Goal: Use online tool/utility: Utilize a website feature to perform a specific function

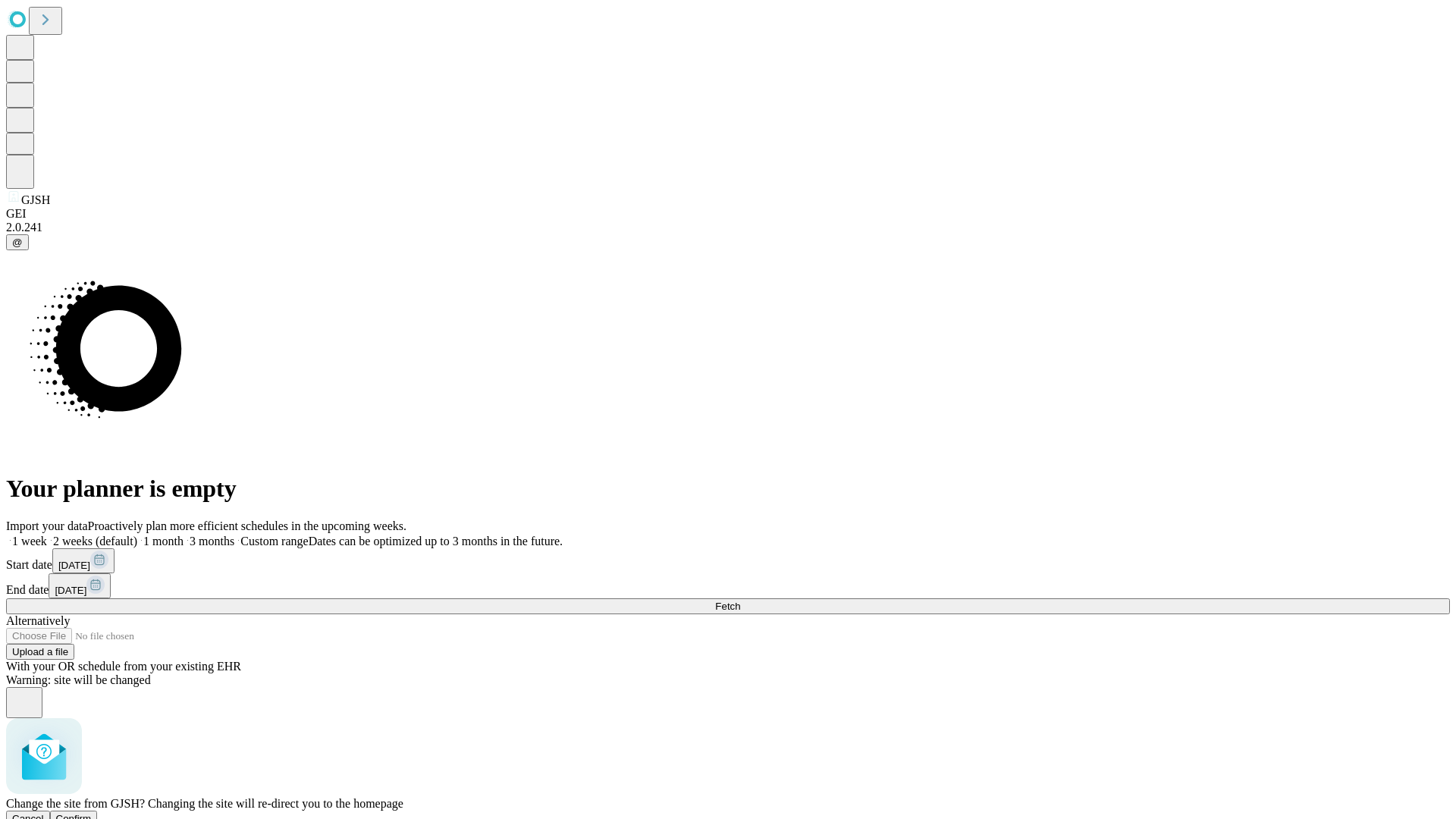
click at [92, 812] on span "Confirm" at bounding box center [73, 818] width 35 height 11
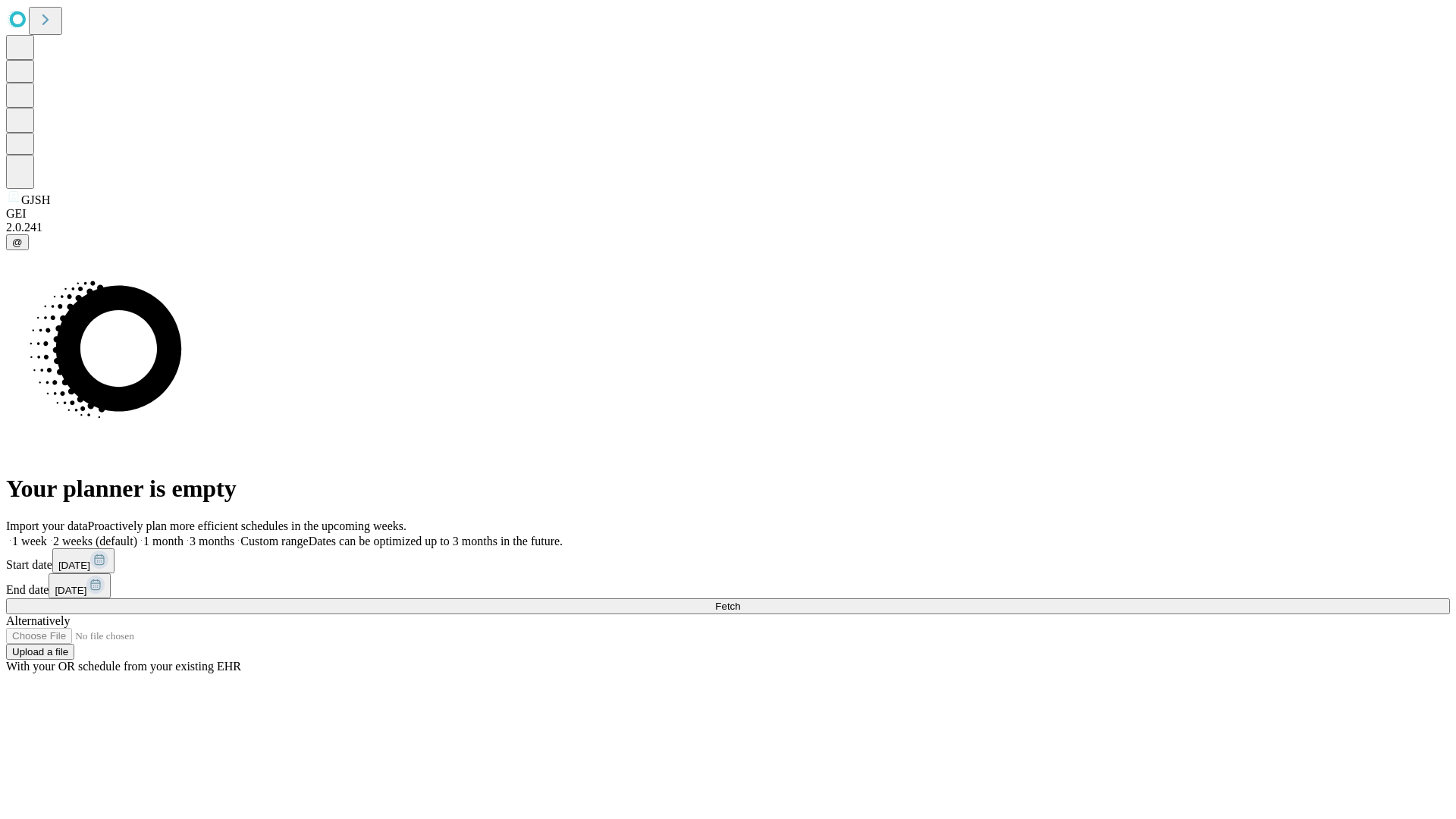
click at [138, 535] on label "2 weeks (default)" at bounding box center [92, 541] width 90 height 13
click at [740, 601] on span "Fetch" at bounding box center [727, 606] width 25 height 11
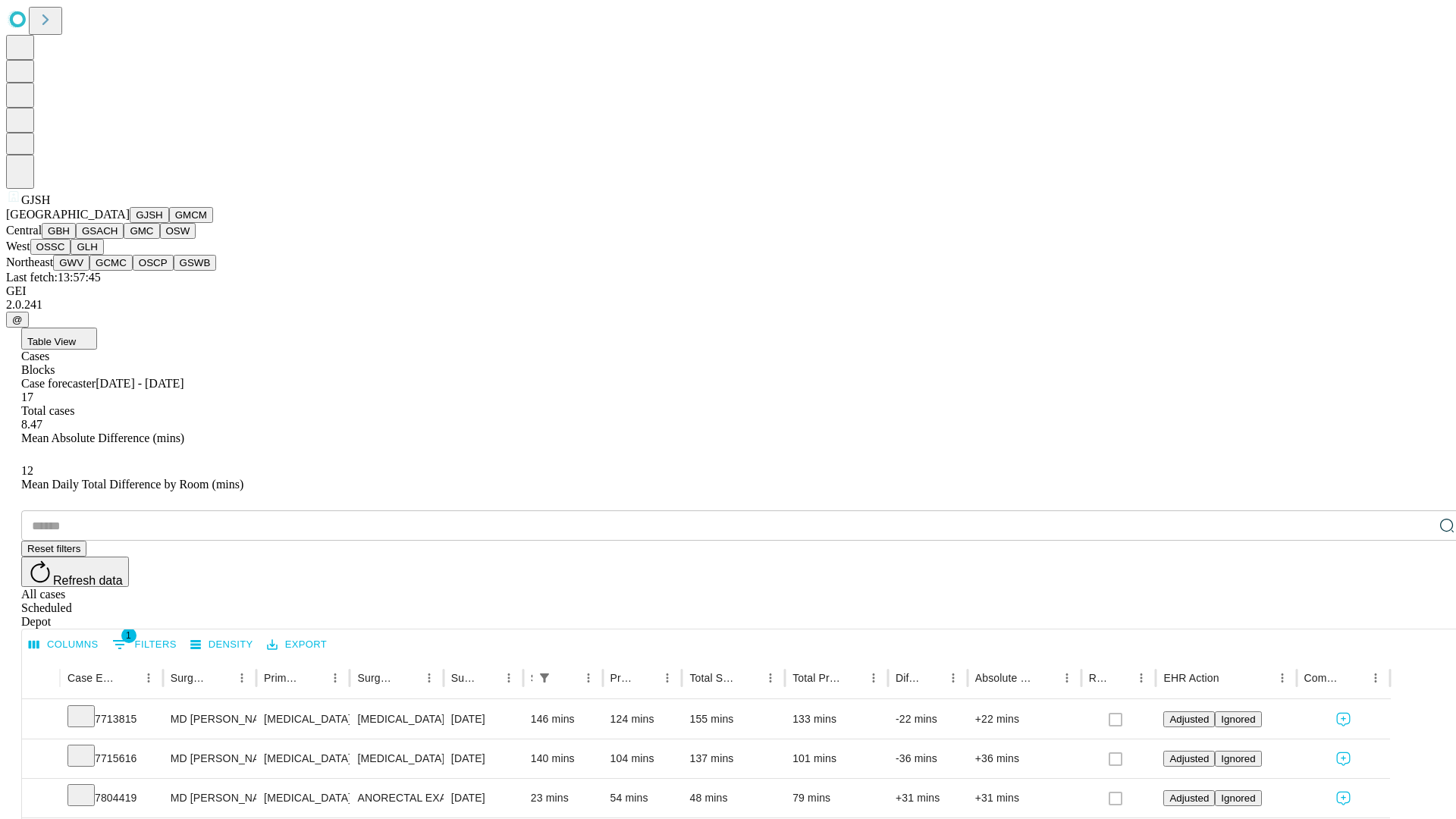
click at [169, 223] on button "GMCM" at bounding box center [191, 215] width 44 height 16
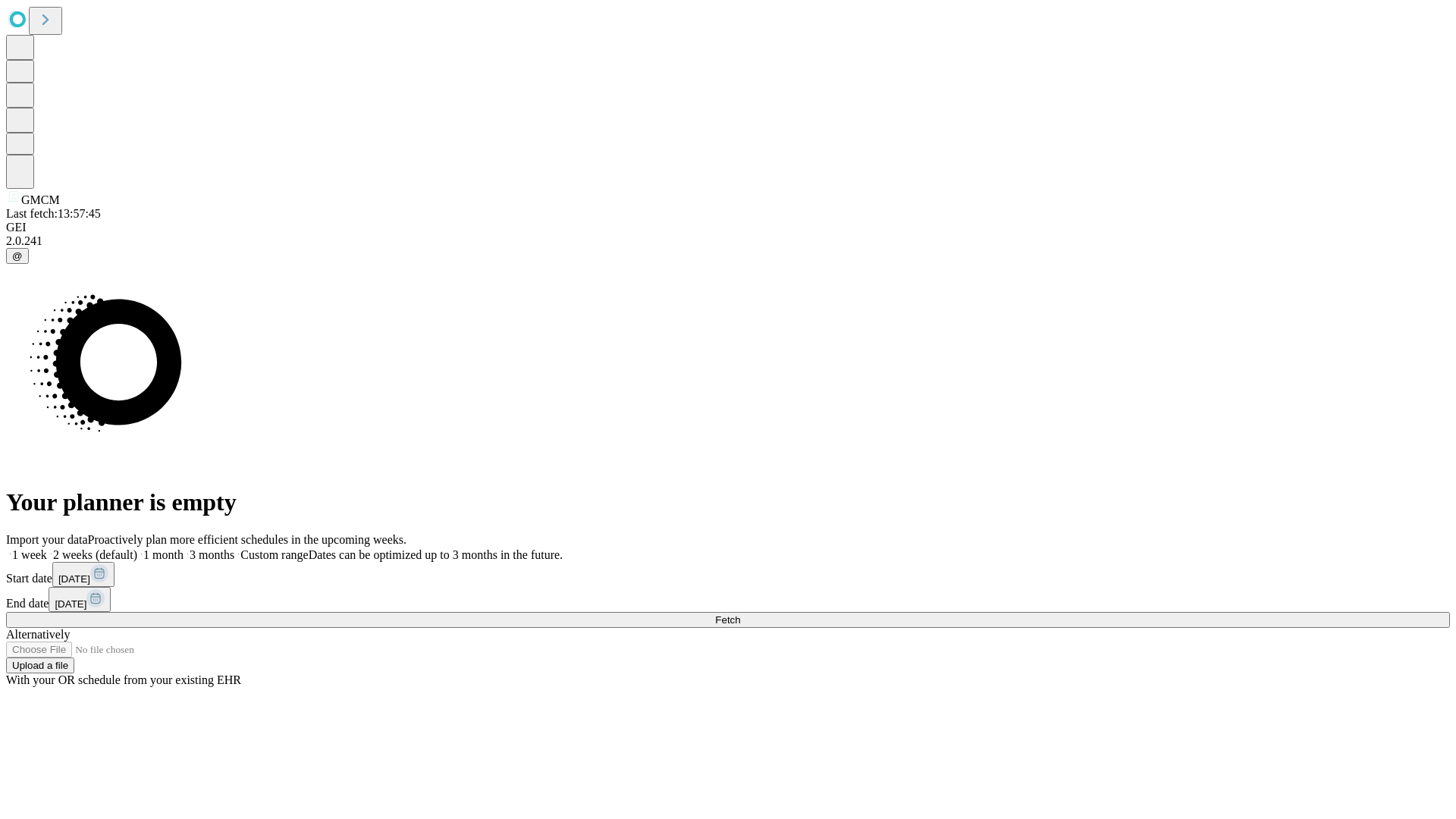
click at [138, 548] on label "2 weeks (default)" at bounding box center [92, 555] width 90 height 13
click at [740, 614] on span "Fetch" at bounding box center [727, 620] width 25 height 11
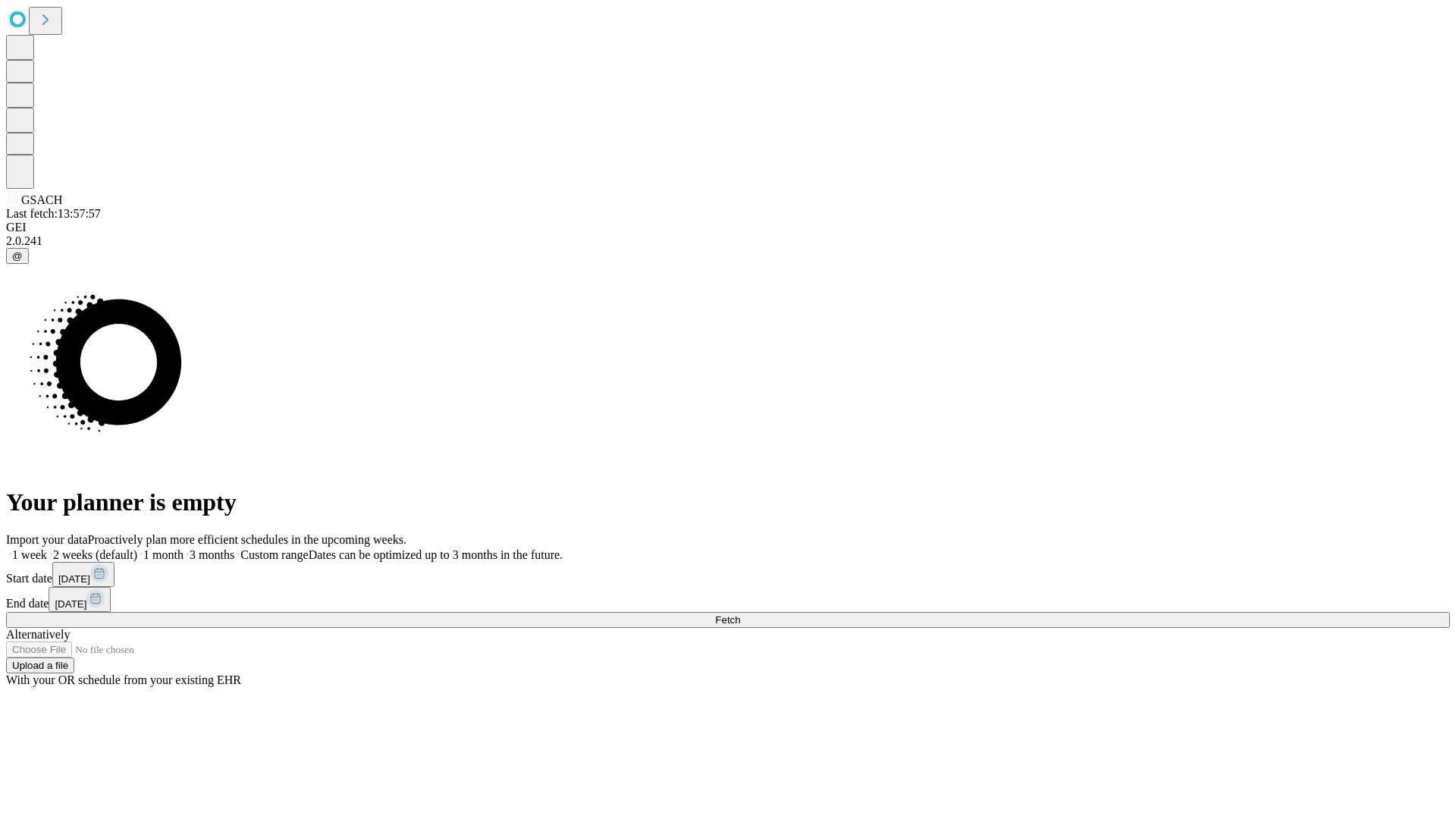
click at [138, 548] on label "2 weeks (default)" at bounding box center [92, 555] width 90 height 13
click at [740, 614] on span "Fetch" at bounding box center [727, 620] width 25 height 11
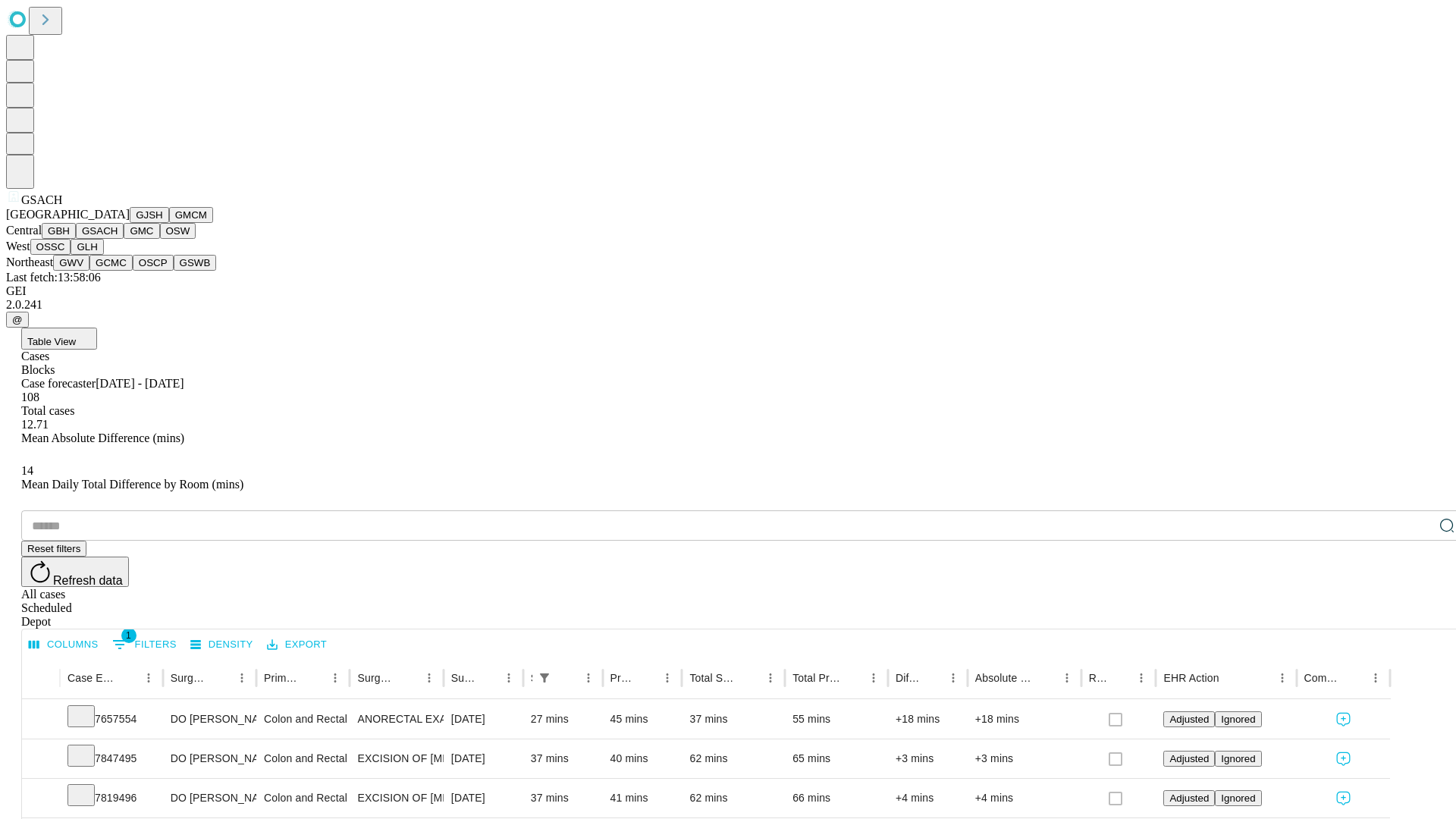
click at [124, 239] on button "GMC" at bounding box center [141, 231] width 35 height 16
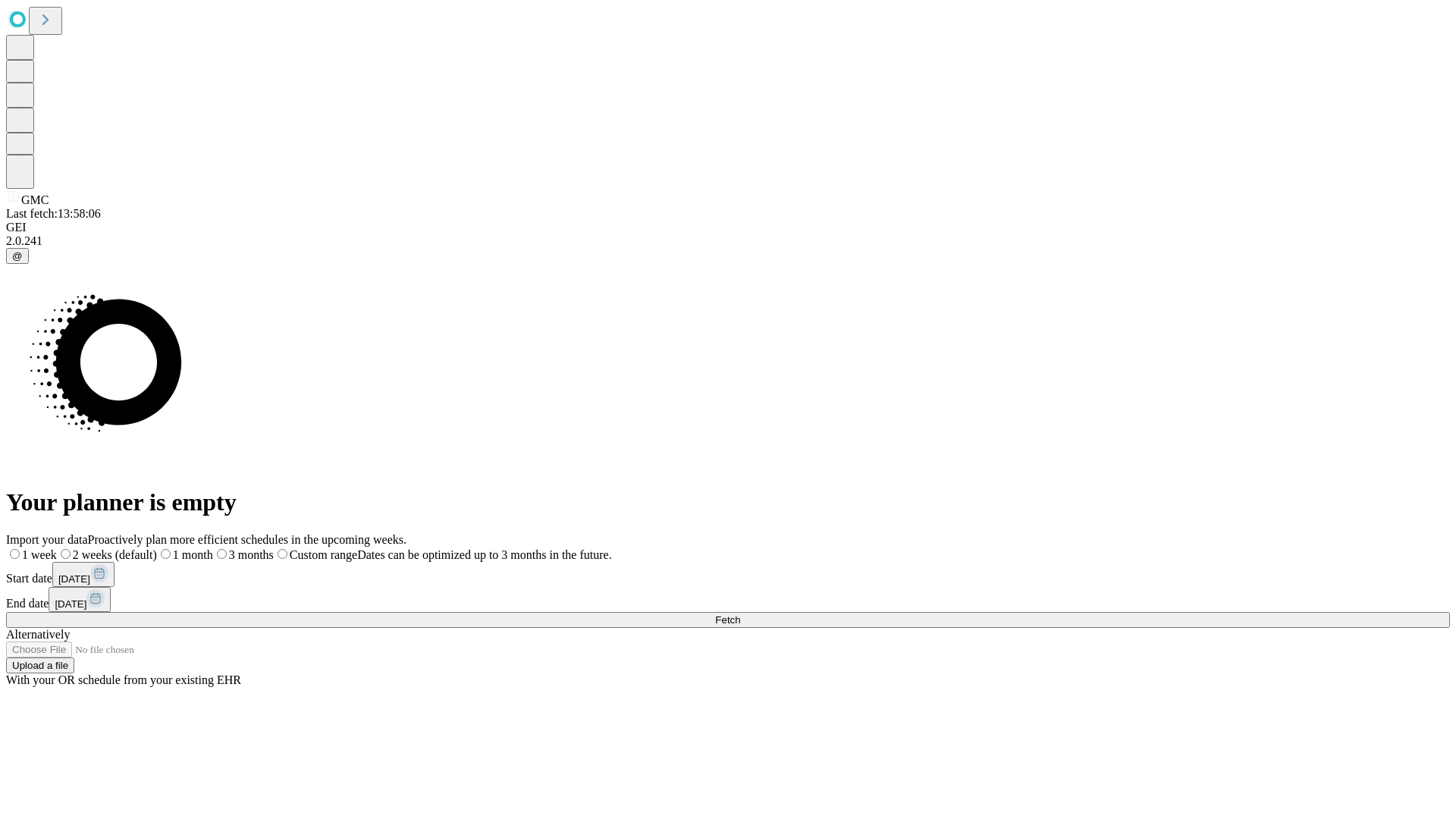
click at [157, 548] on label "2 weeks (default)" at bounding box center [107, 555] width 100 height 13
click at [740, 614] on span "Fetch" at bounding box center [727, 620] width 25 height 11
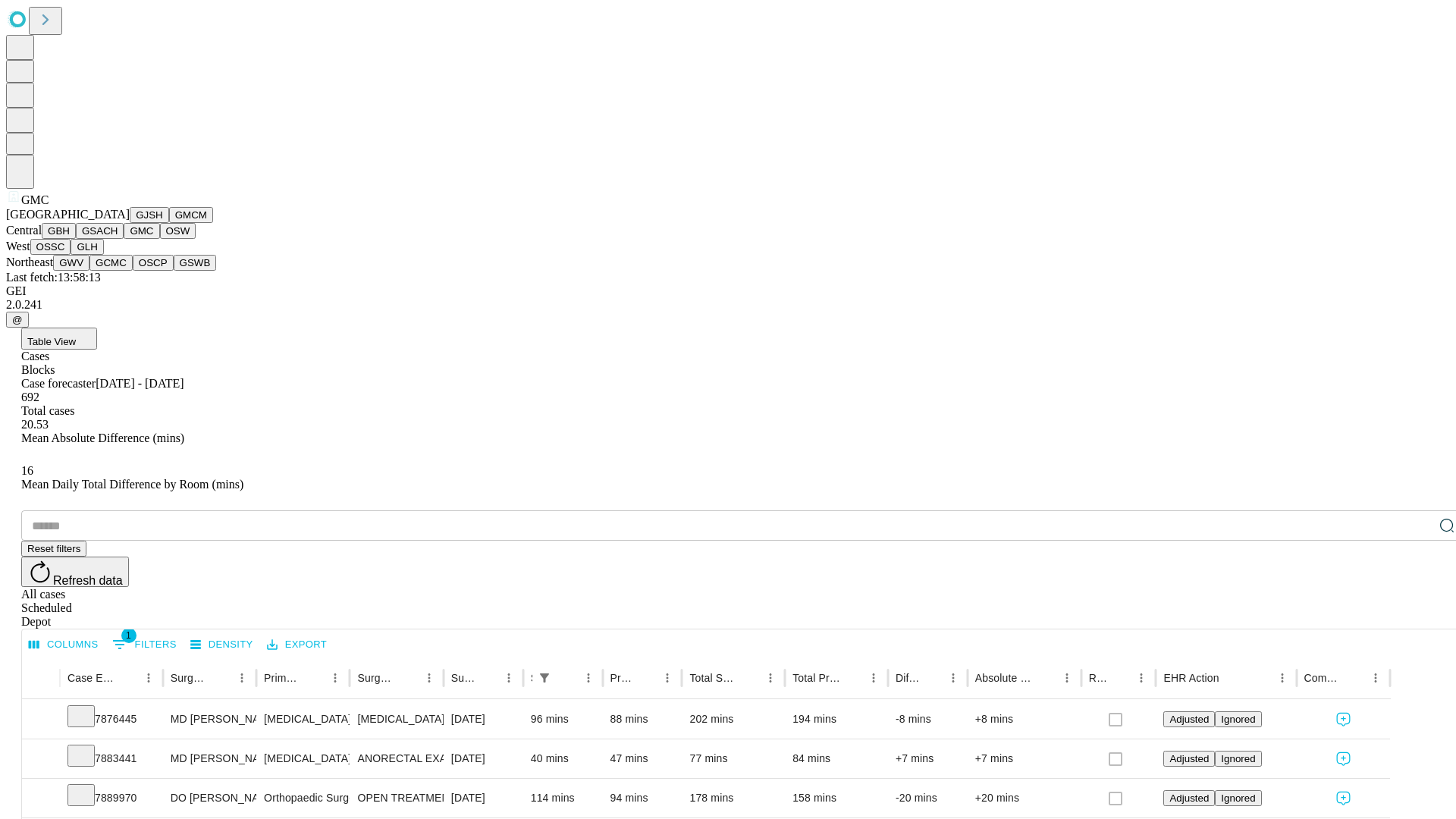
click at [160, 239] on button "OSW" at bounding box center [178, 231] width 36 height 16
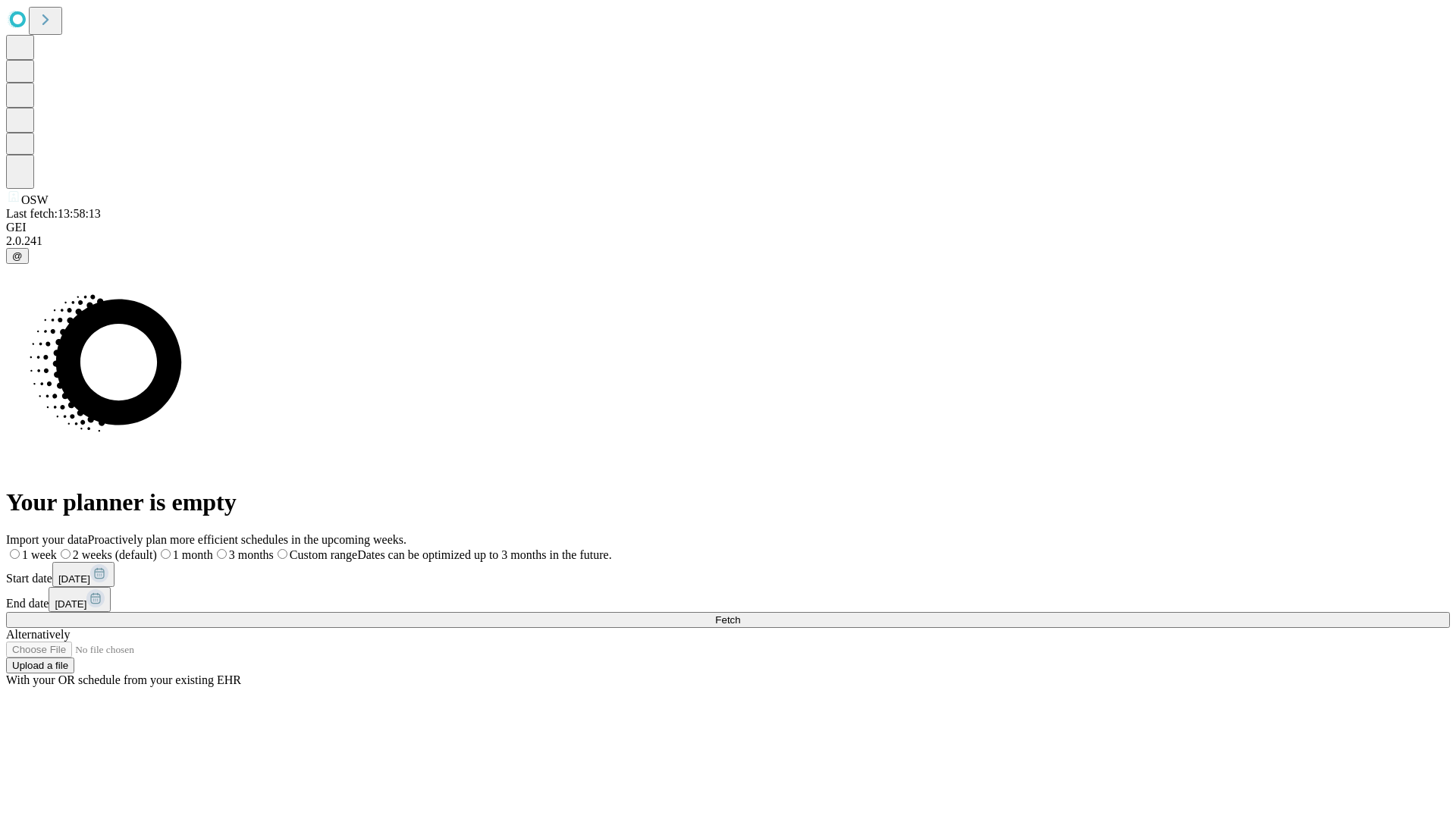
click at [157, 548] on label "2 weeks (default)" at bounding box center [107, 555] width 100 height 13
click at [740, 614] on span "Fetch" at bounding box center [727, 620] width 25 height 11
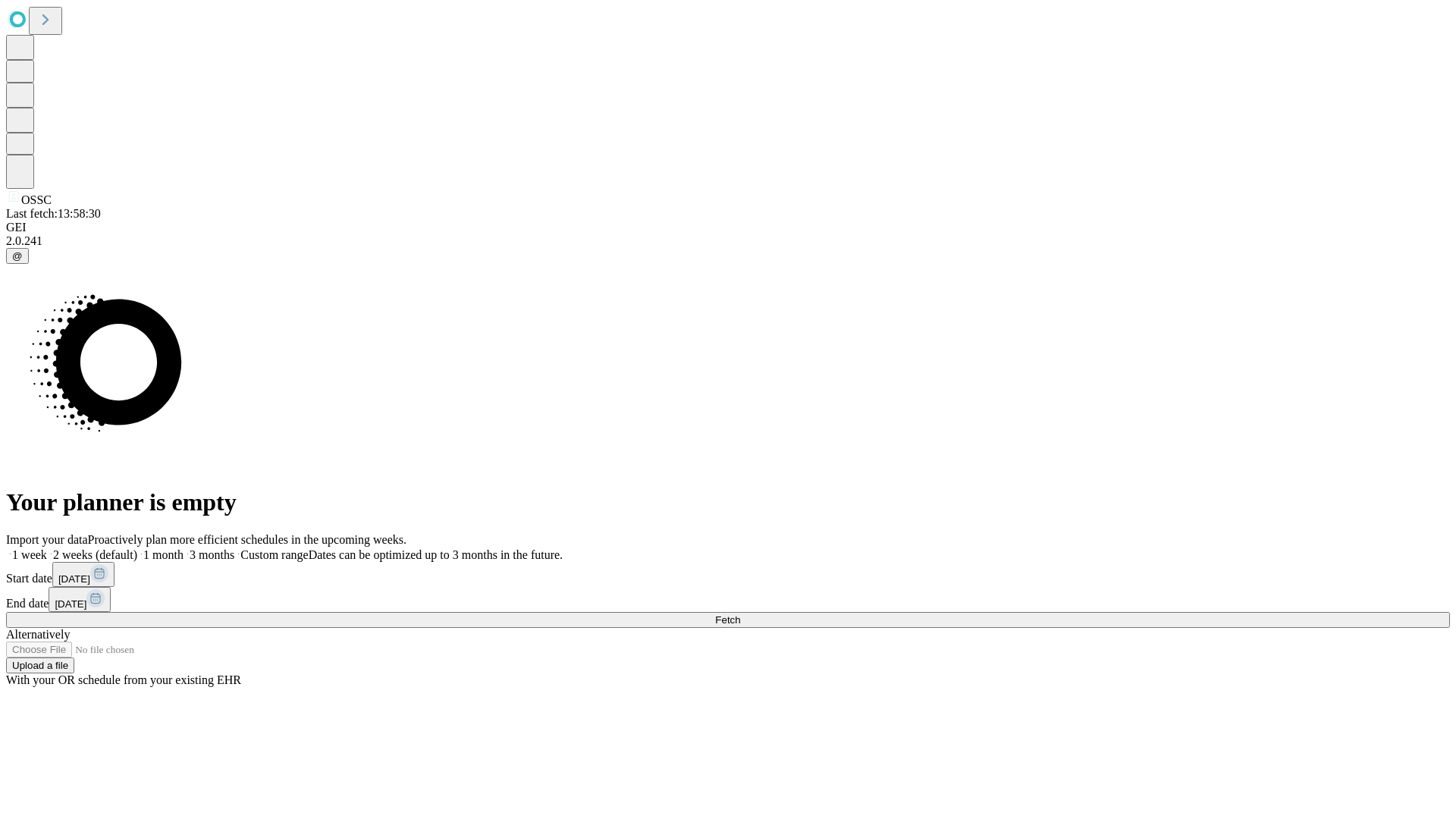
click at [138, 548] on label "2 weeks (default)" at bounding box center [92, 555] width 90 height 13
click at [740, 614] on span "Fetch" at bounding box center [727, 620] width 25 height 11
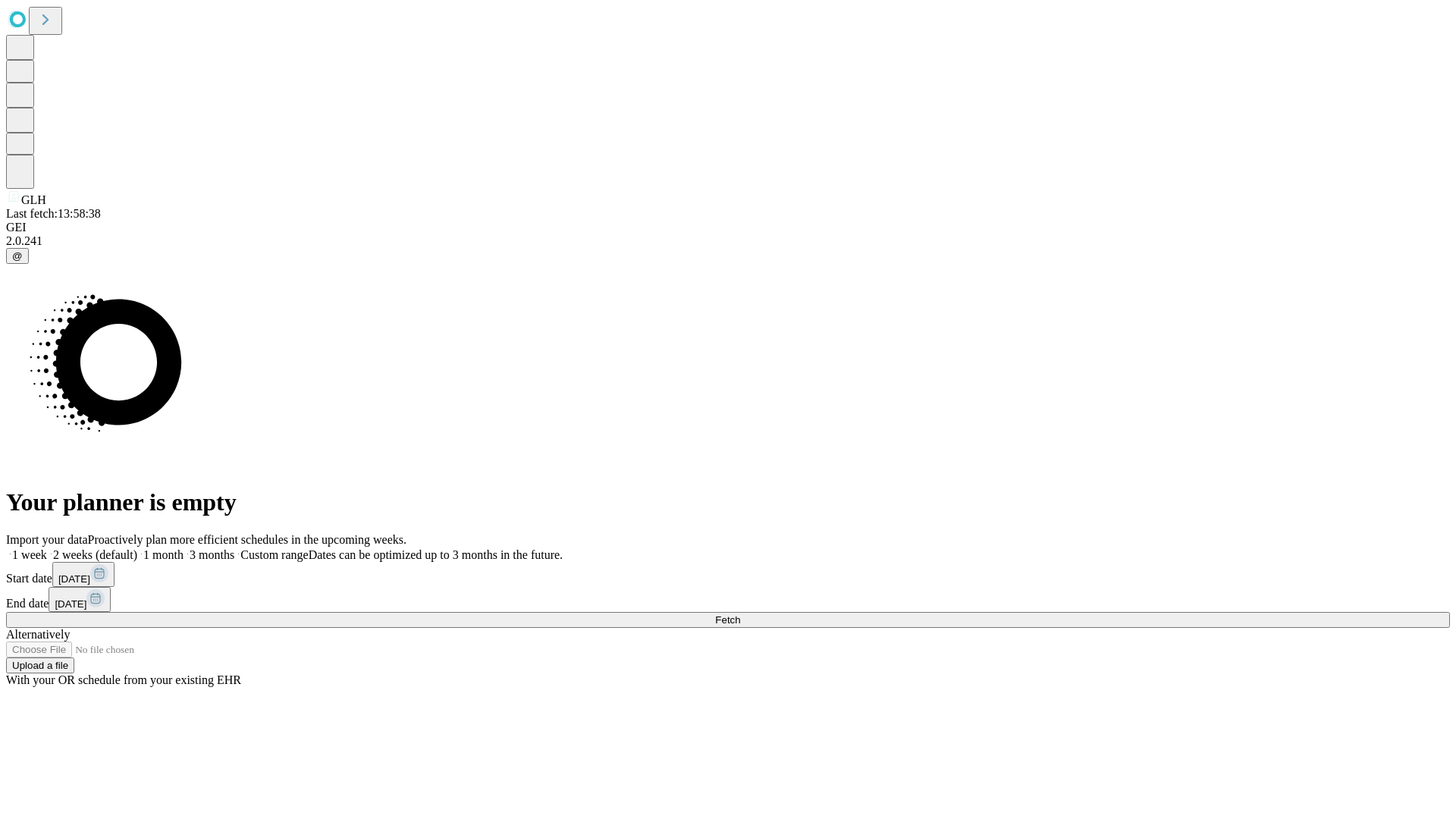
click at [740, 614] on span "Fetch" at bounding box center [727, 620] width 25 height 11
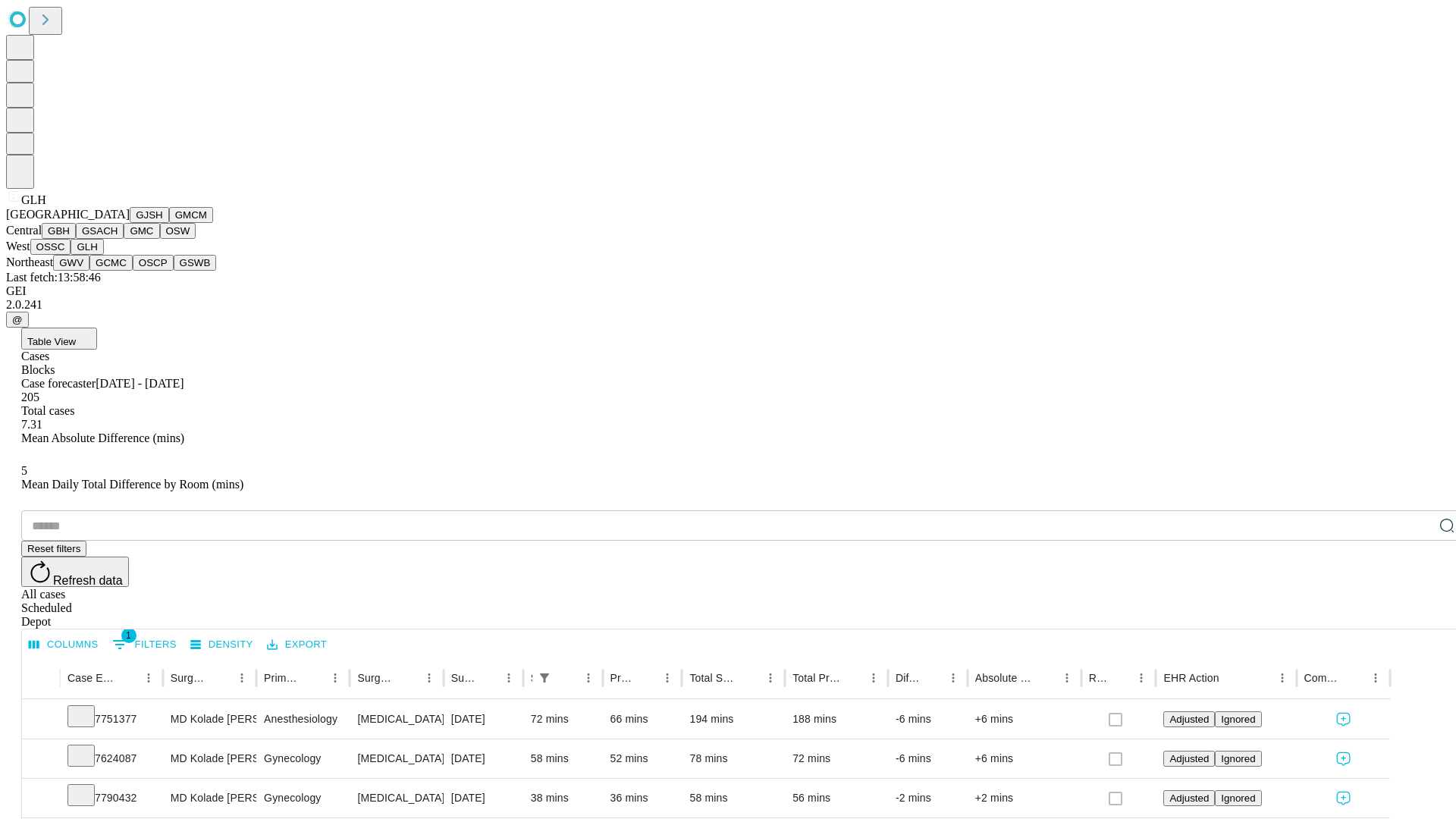
click at [89, 271] on button "GWV" at bounding box center [71, 262] width 36 height 16
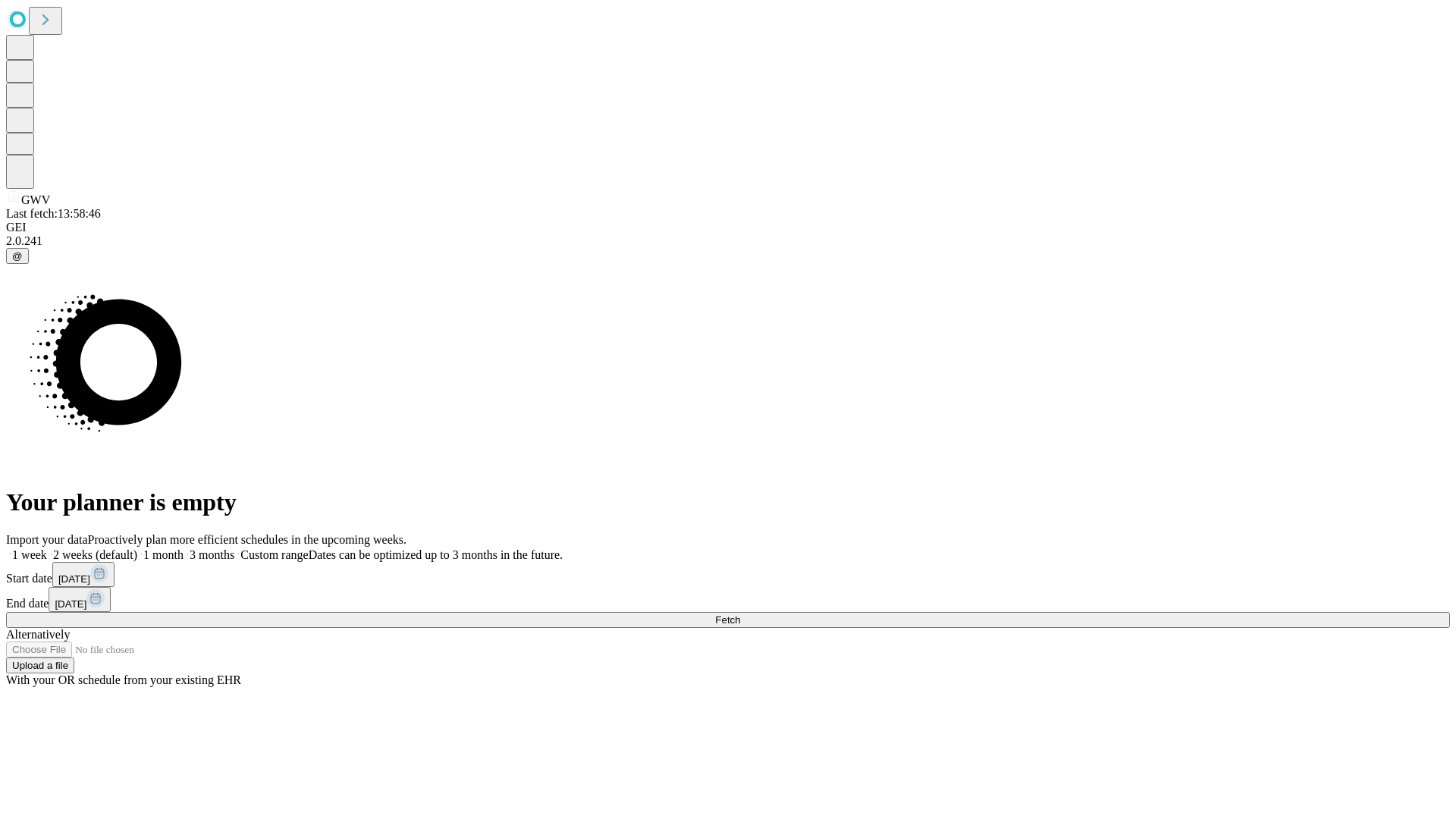
click at [138, 548] on label "2 weeks (default)" at bounding box center [92, 555] width 90 height 13
click at [740, 614] on span "Fetch" at bounding box center [727, 620] width 25 height 11
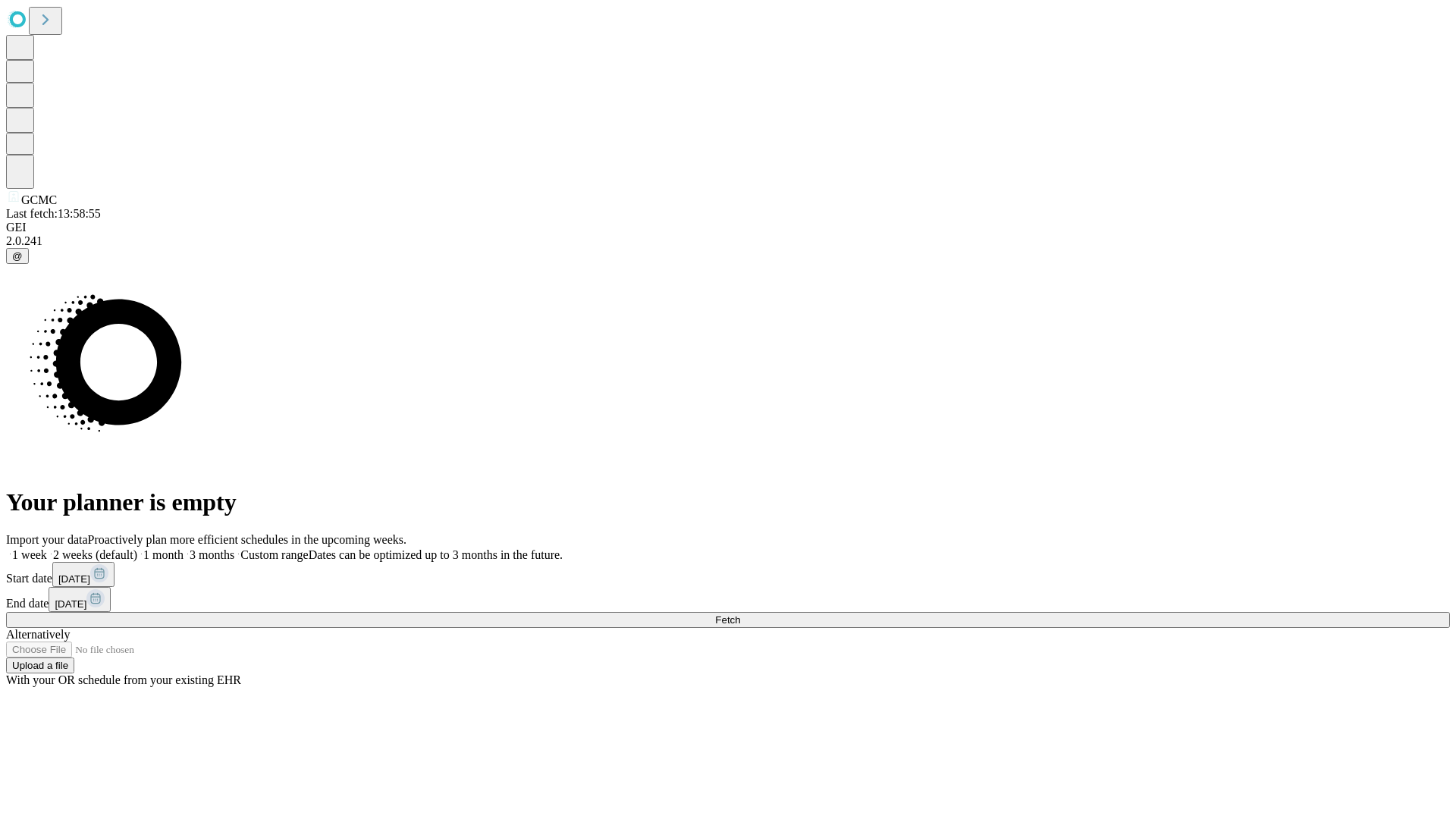
click at [138, 548] on label "2 weeks (default)" at bounding box center [92, 555] width 90 height 13
click at [740, 614] on span "Fetch" at bounding box center [727, 620] width 25 height 11
